Goal: Navigation & Orientation: Find specific page/section

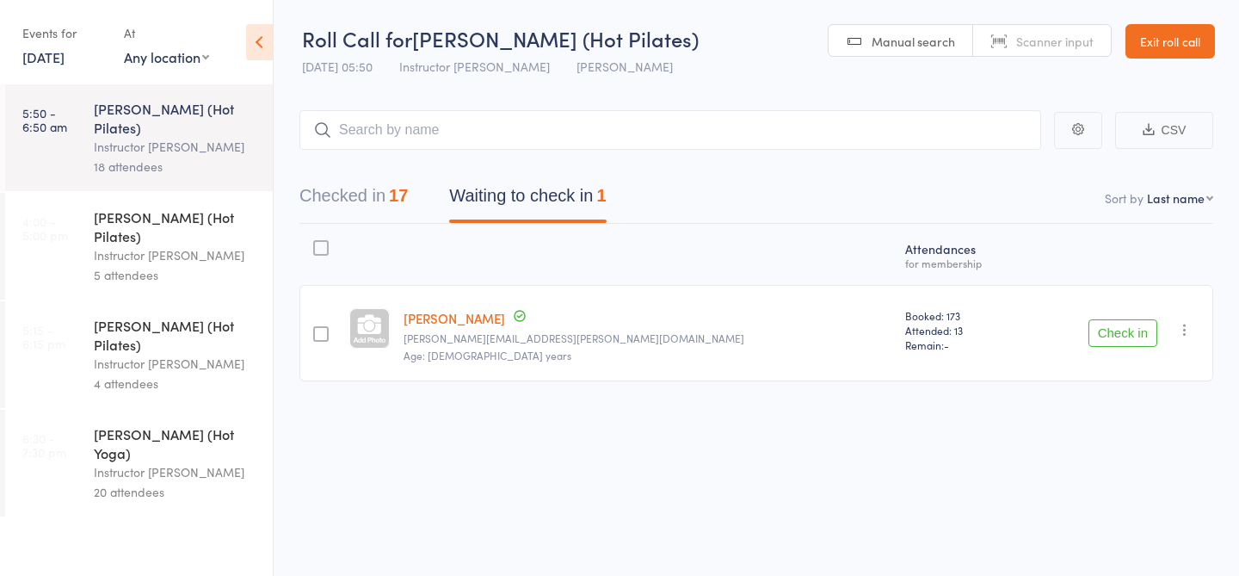
click at [1162, 41] on link "Exit roll call" at bounding box center [1171, 41] width 90 height 34
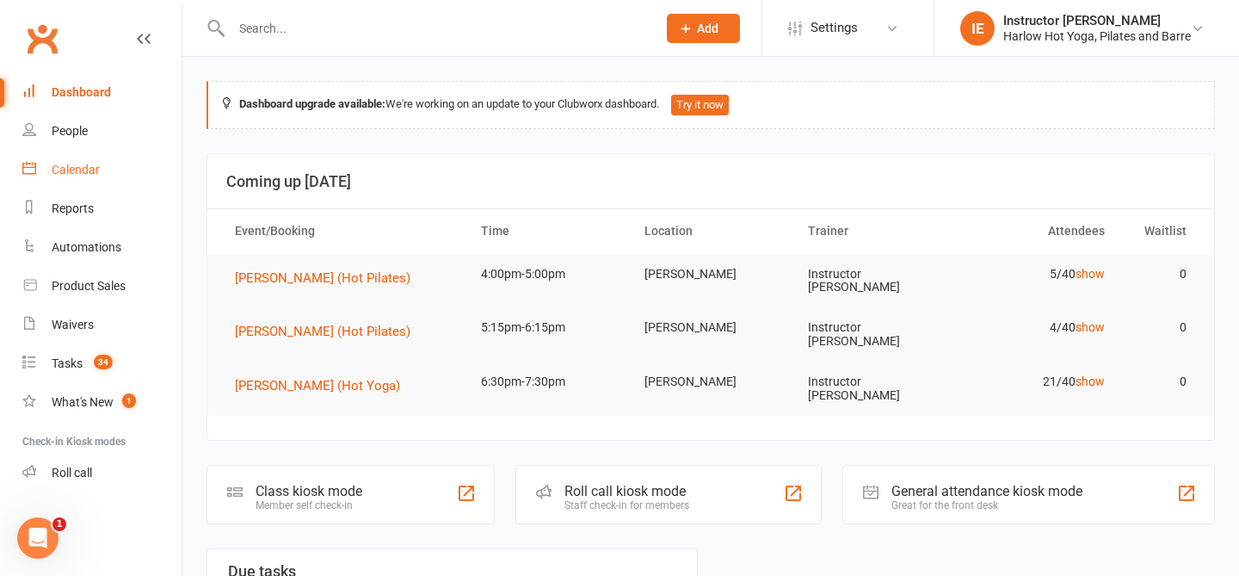
click at [96, 173] on div "Calendar" at bounding box center [76, 170] width 48 height 14
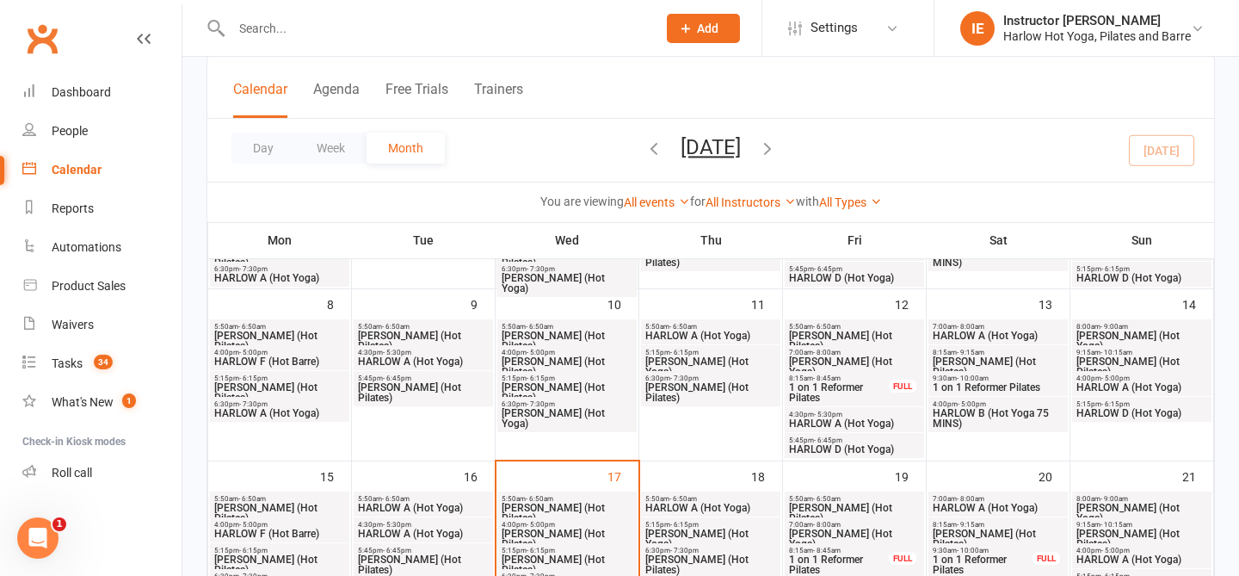
scroll to position [290, 0]
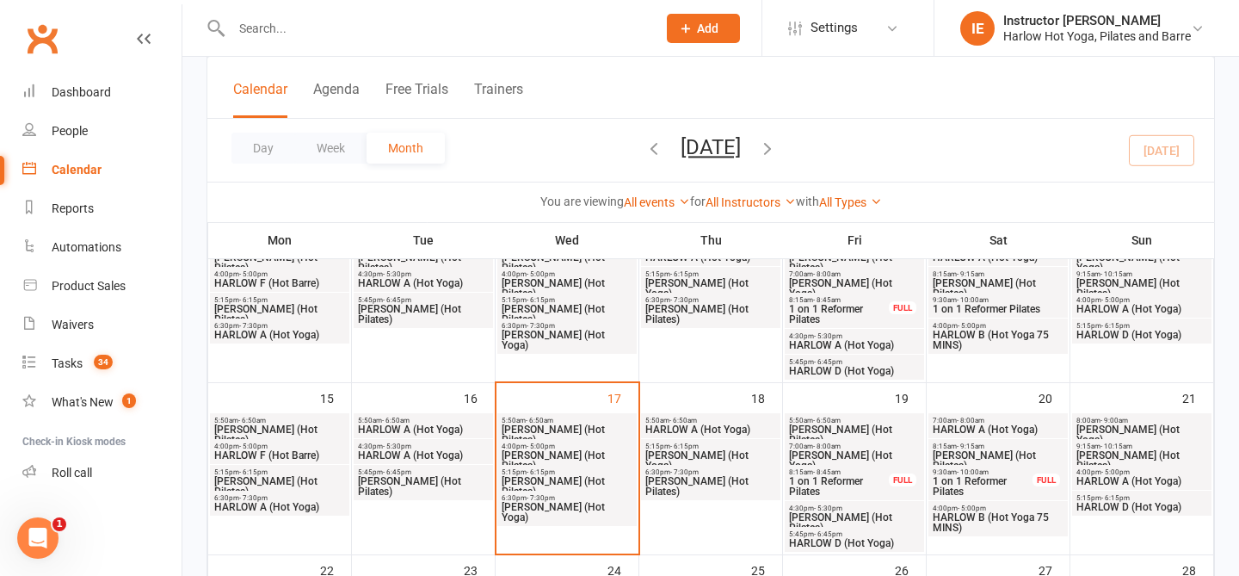
click at [419, 426] on span "HARLOW A (Hot Yoga)" at bounding box center [423, 429] width 133 height 10
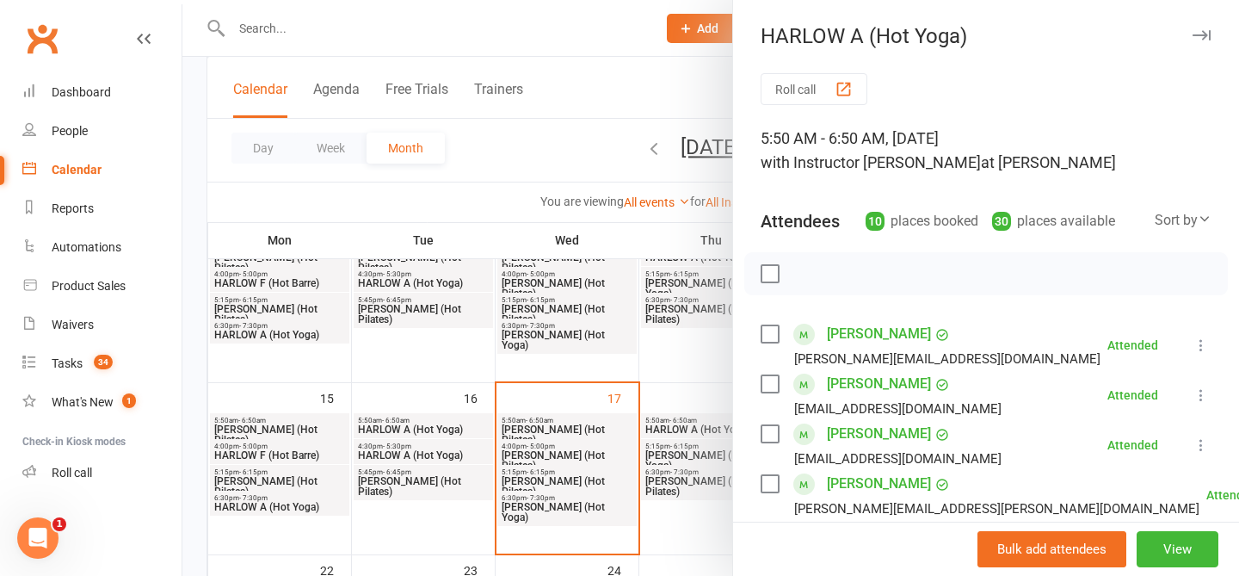
click at [617, 83] on div at bounding box center [710, 288] width 1057 height 576
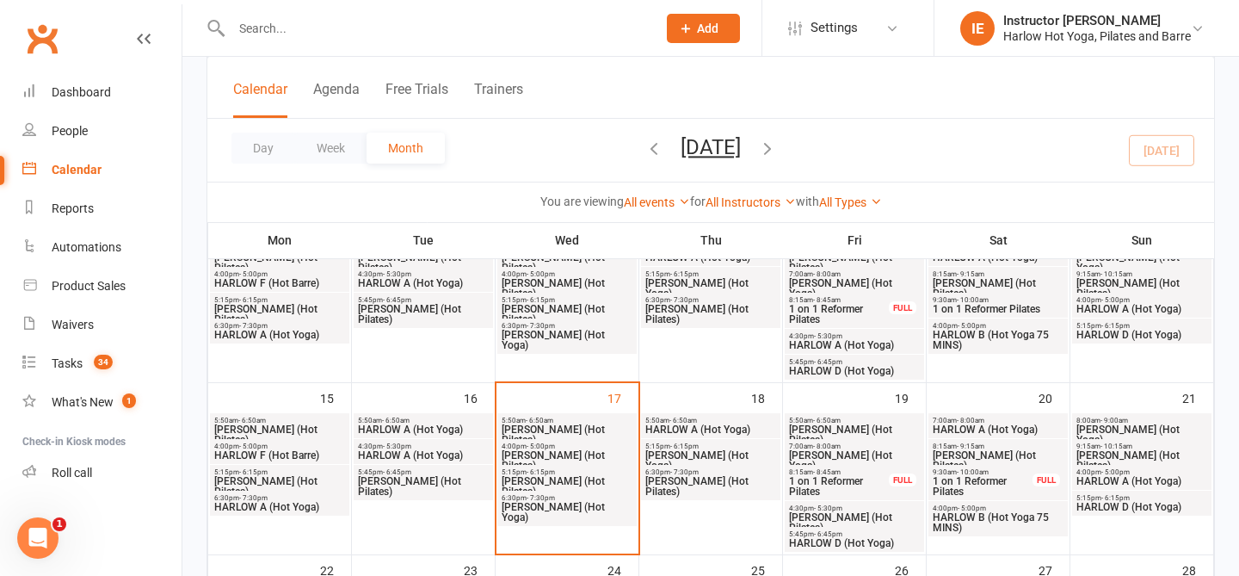
click at [713, 419] on span "5:50am - 6:50am" at bounding box center [711, 421] width 133 height 8
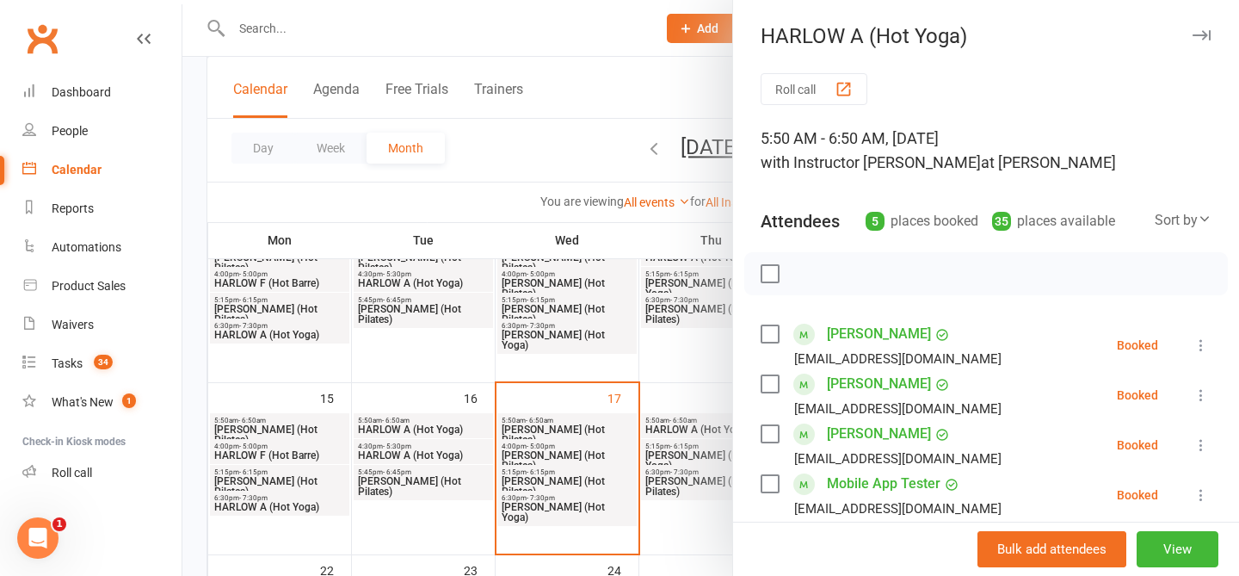
click at [659, 89] on div at bounding box center [710, 288] width 1057 height 576
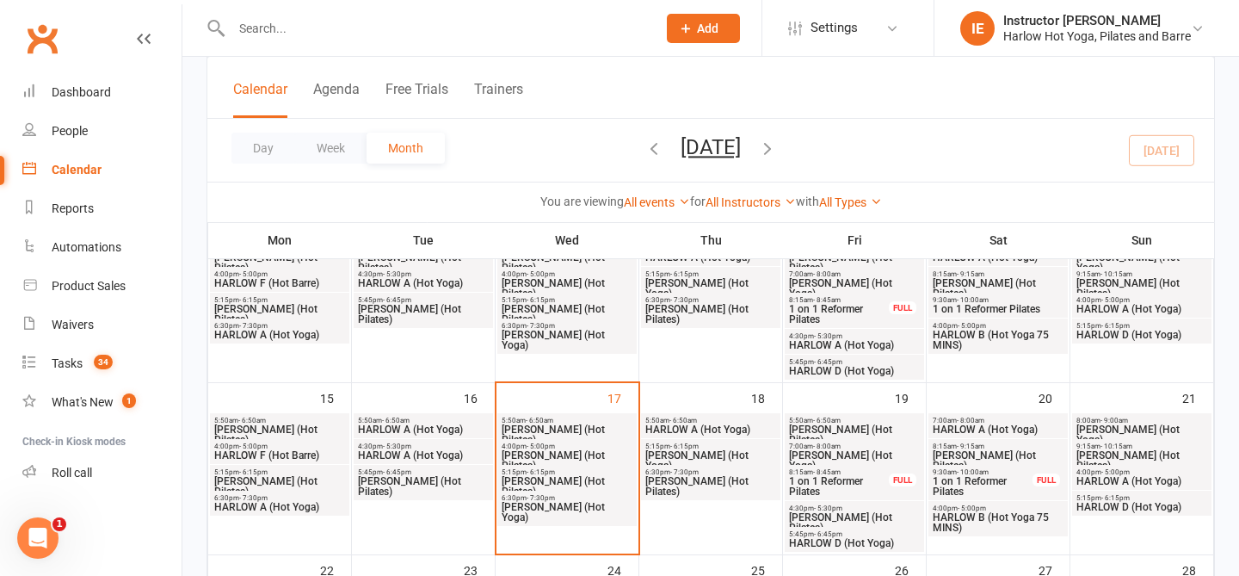
click at [853, 439] on div "7:00am - 8:00am HARLOW B (Hot Yoga)" at bounding box center [854, 456] width 139 height 35
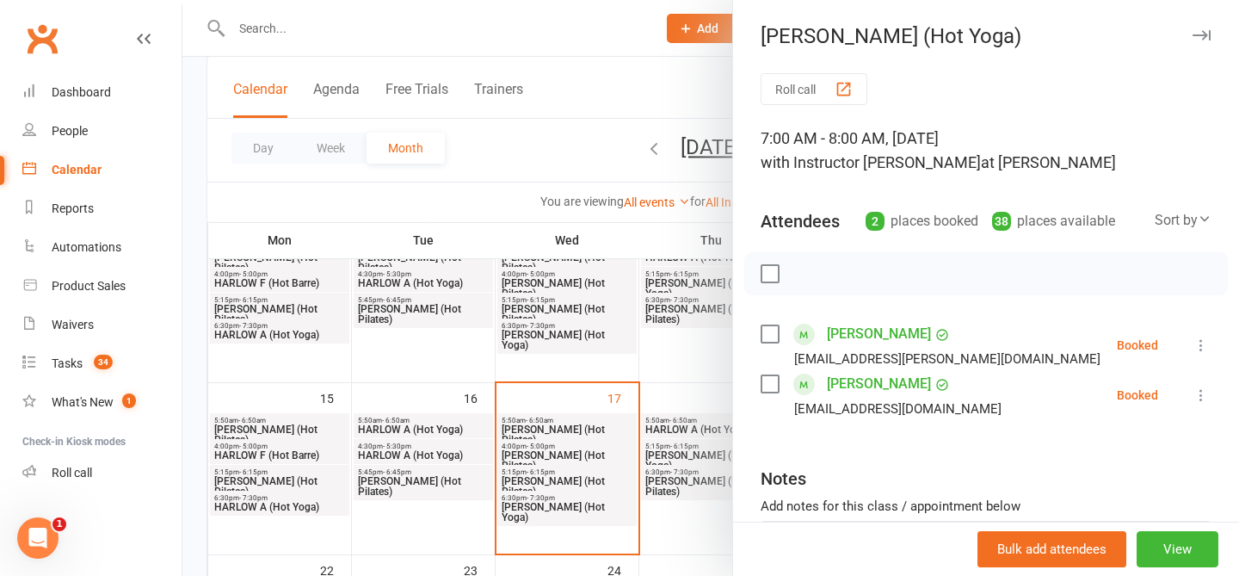
click at [542, 86] on div at bounding box center [710, 288] width 1057 height 576
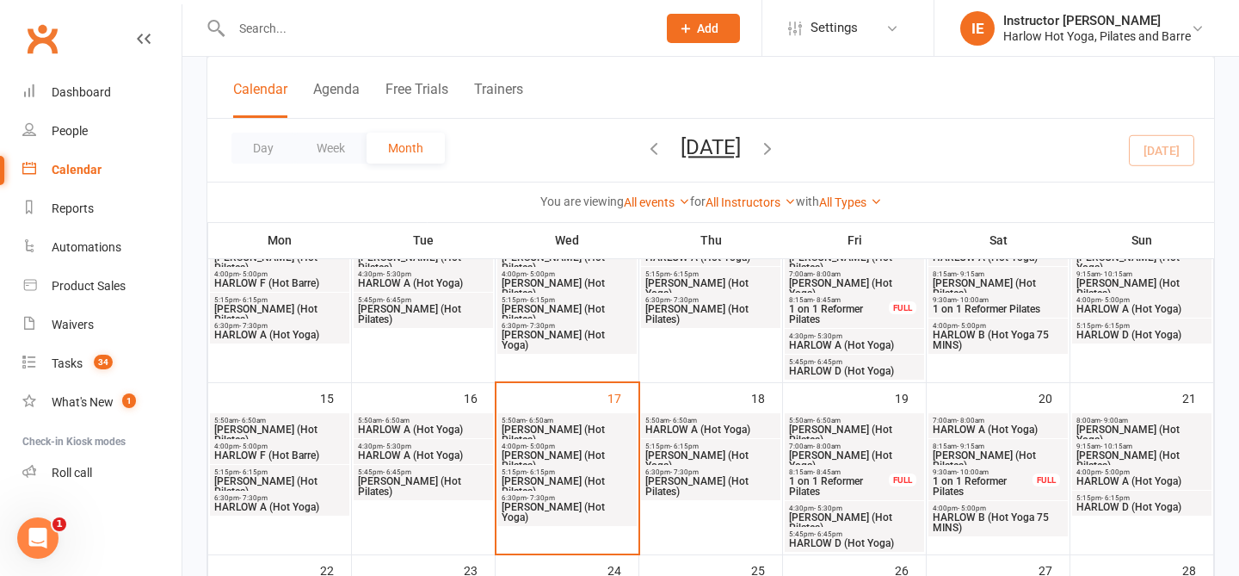
click at [566, 430] on span "[PERSON_NAME] (Hot Pilates)" at bounding box center [567, 434] width 133 height 21
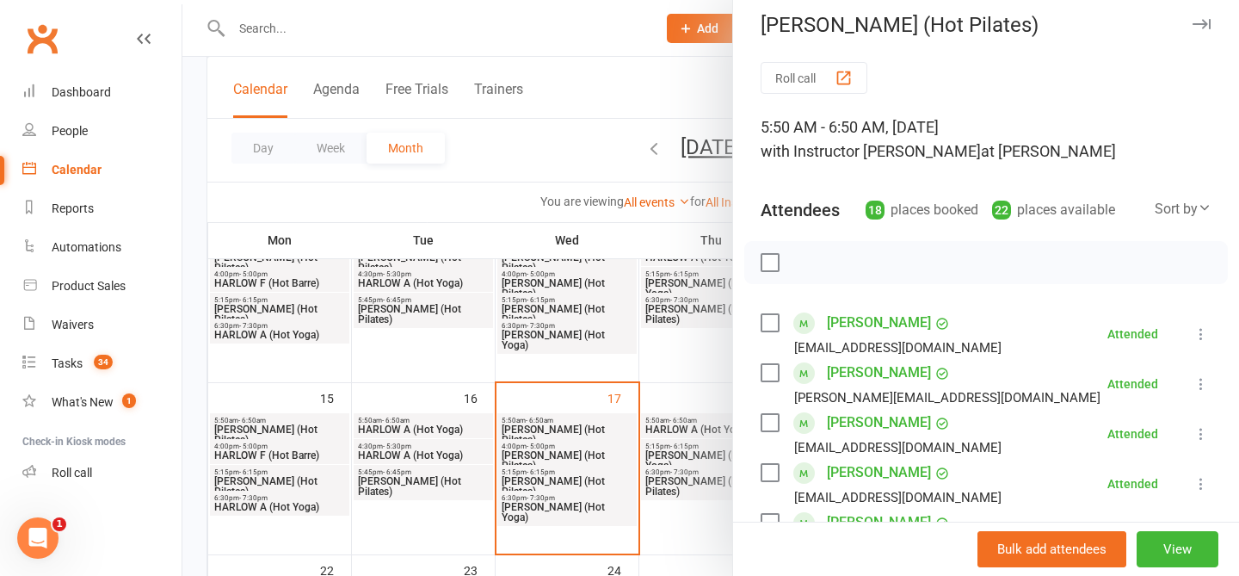
scroll to position [0, 0]
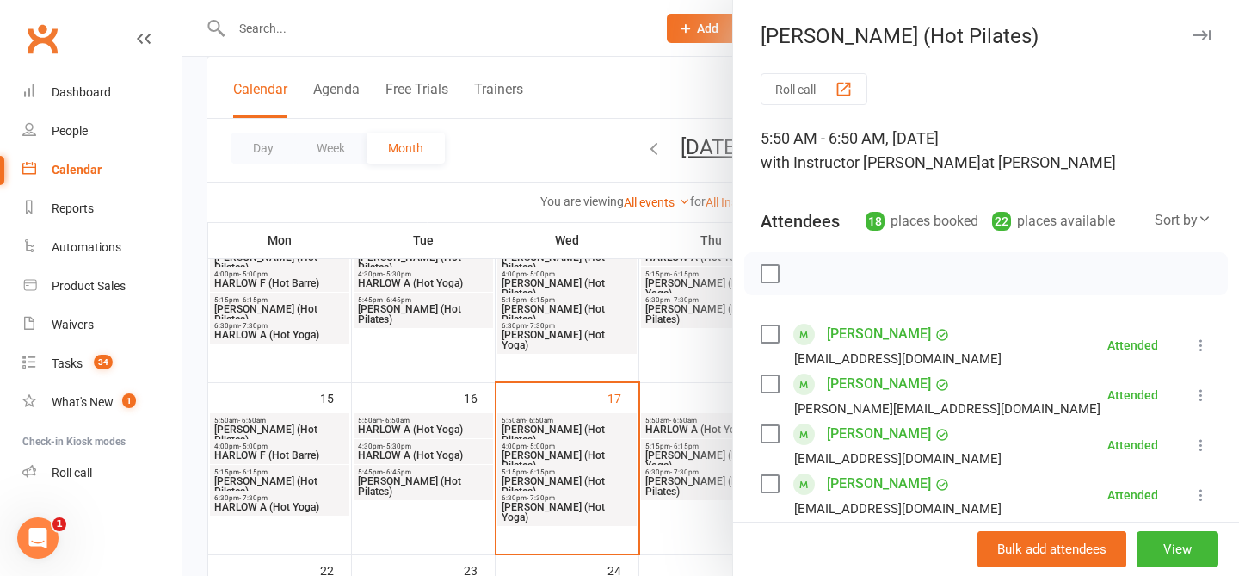
click at [640, 83] on div at bounding box center [710, 288] width 1057 height 576
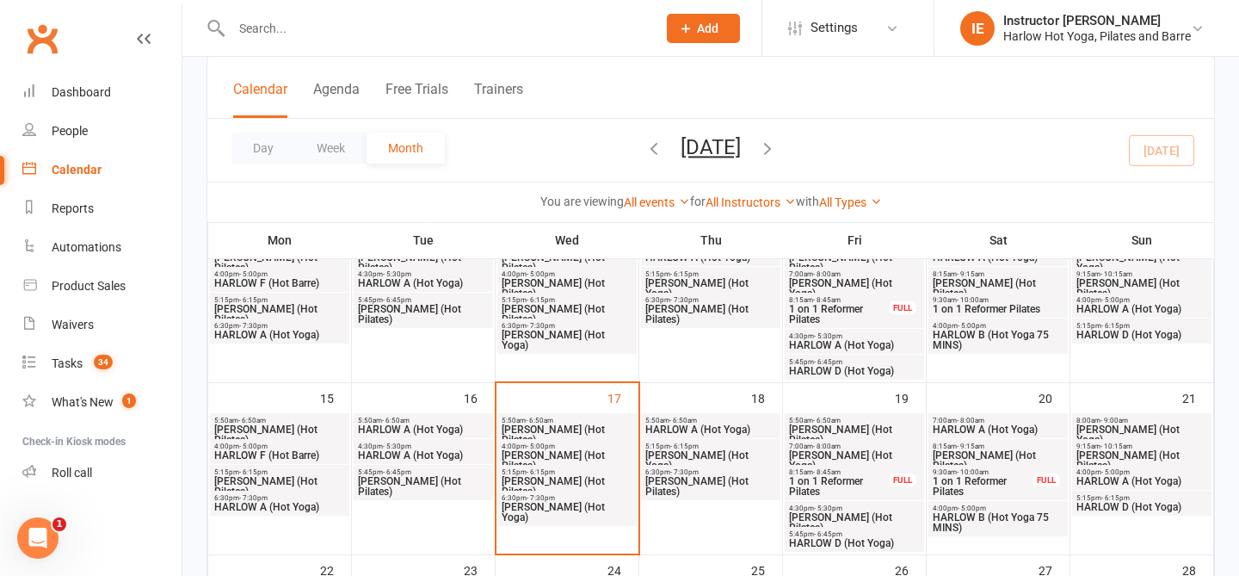
click at [699, 477] on span "[PERSON_NAME] (Hot Pilates)" at bounding box center [711, 486] width 133 height 21
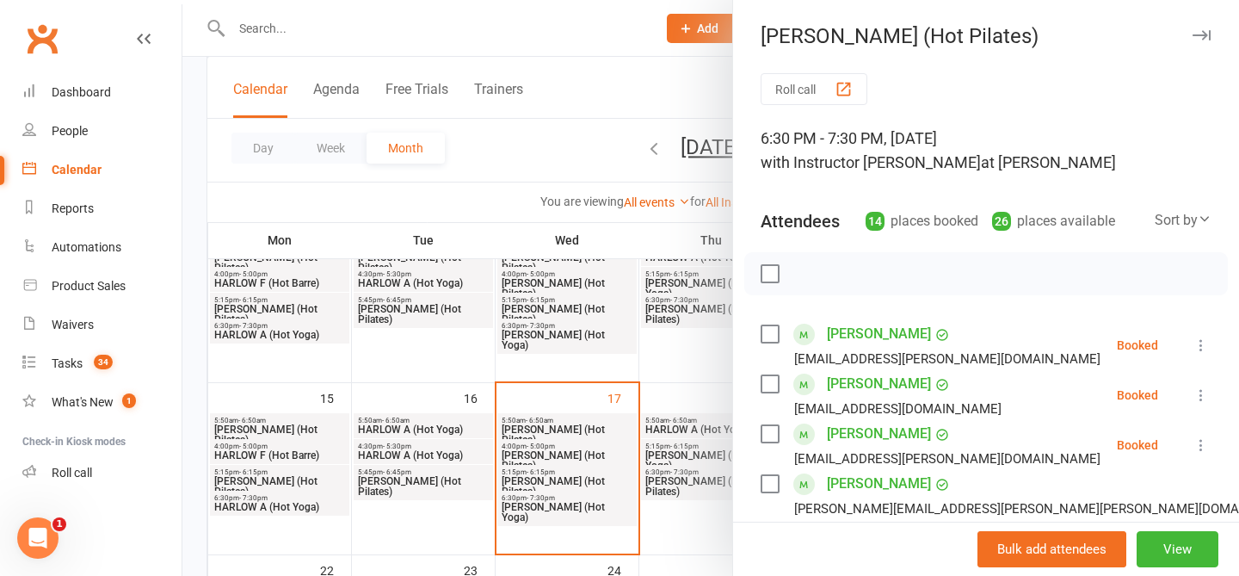
click at [601, 92] on div at bounding box center [710, 288] width 1057 height 576
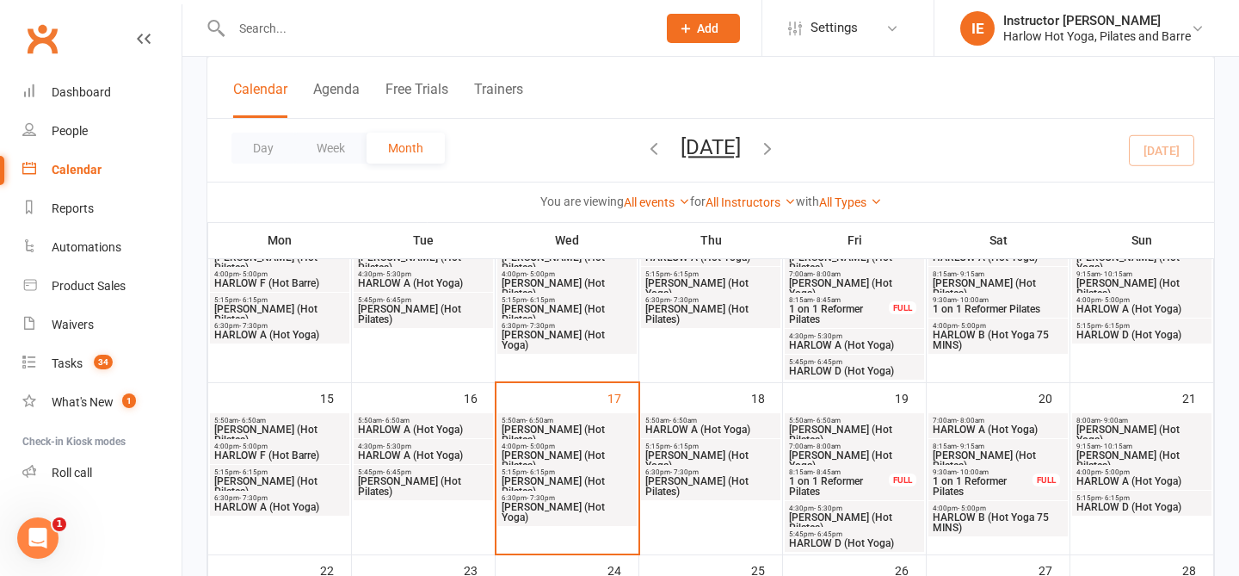
click at [306, 422] on span "5:50am - 6:50am" at bounding box center [279, 421] width 133 height 8
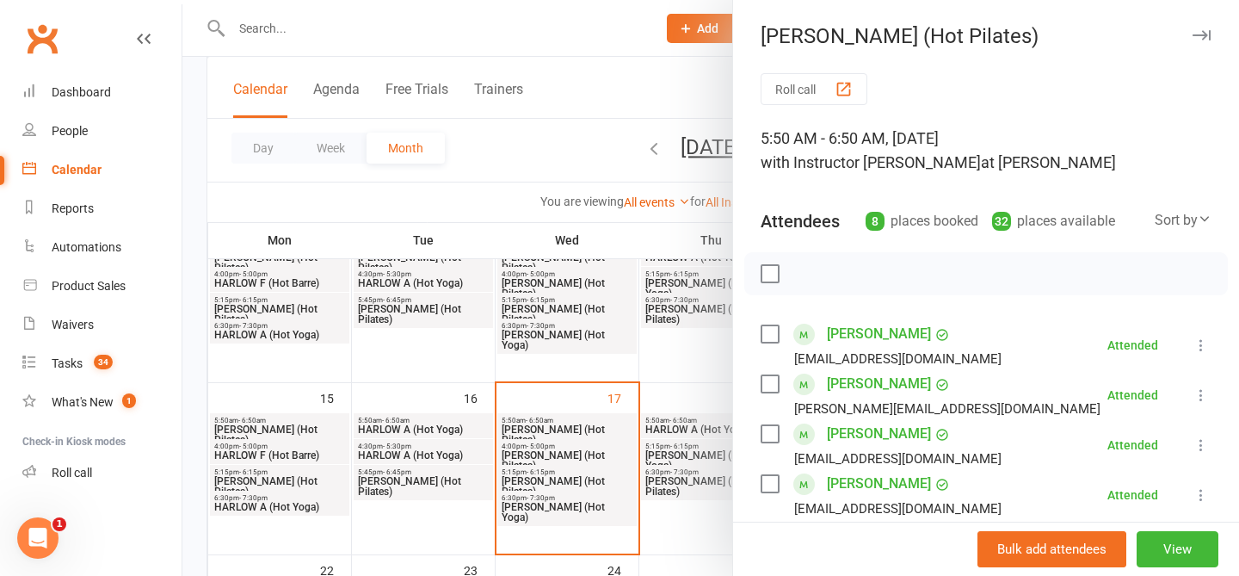
click at [592, 66] on div at bounding box center [710, 288] width 1057 height 576
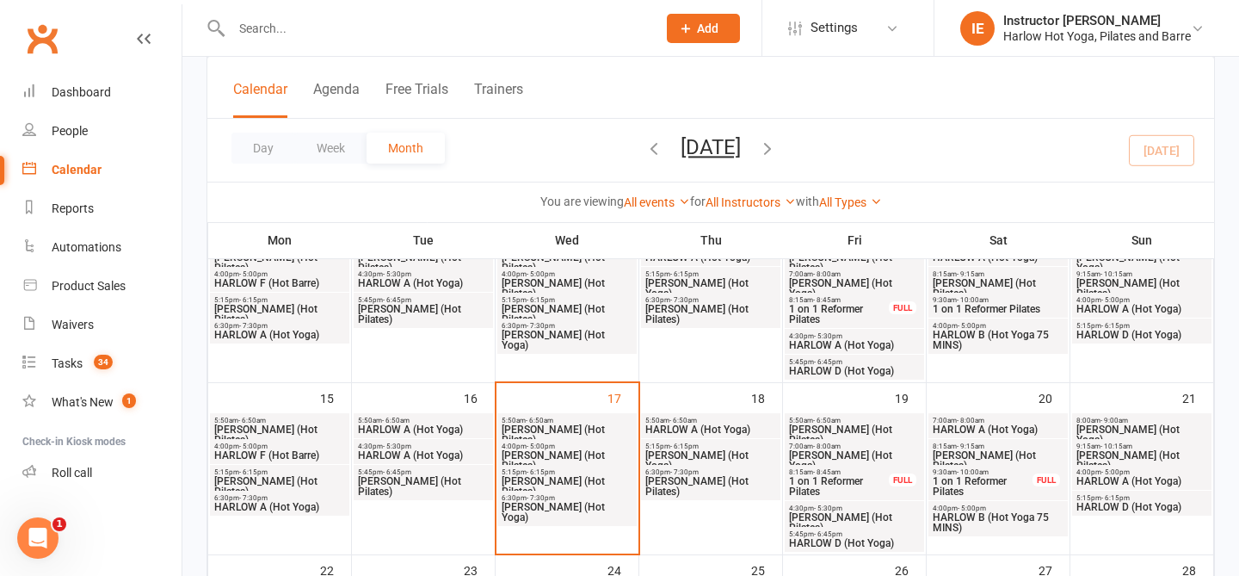
click at [560, 428] on span "[PERSON_NAME] (Hot Pilates)" at bounding box center [567, 434] width 133 height 21
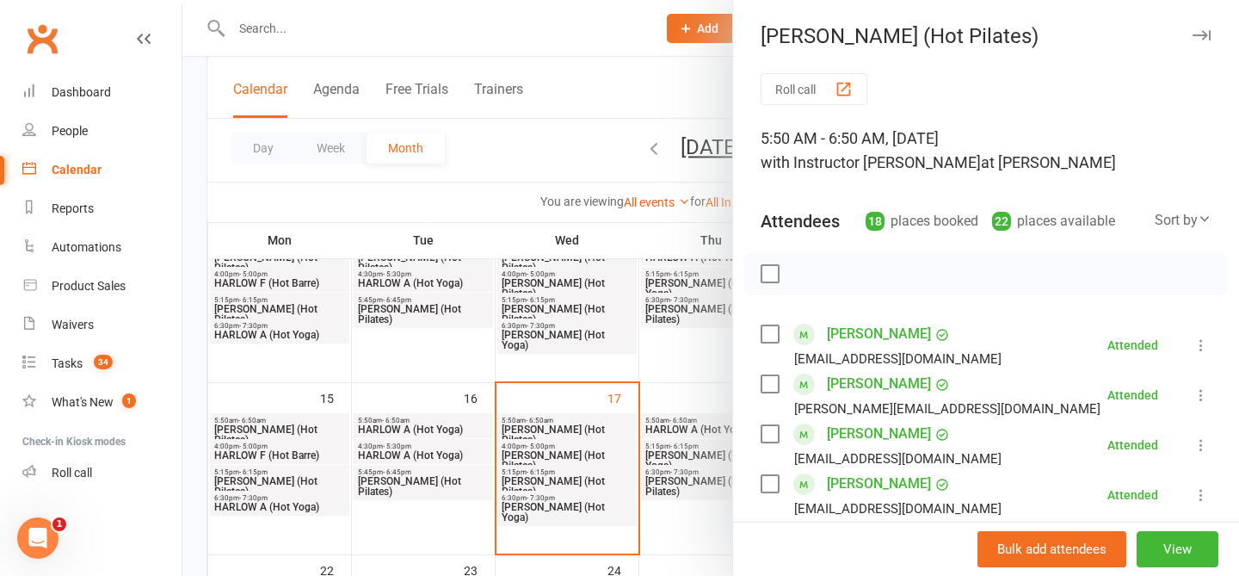
click at [625, 29] on div at bounding box center [710, 288] width 1057 height 576
